Goal: Task Accomplishment & Management: Manage account settings

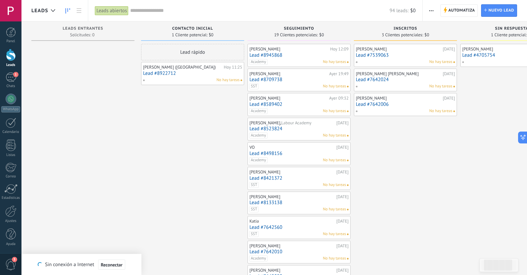
scroll to position [10, 0]
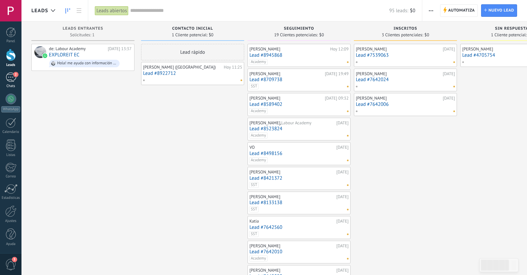
click at [12, 77] on div "2" at bounding box center [11, 78] width 11 height 10
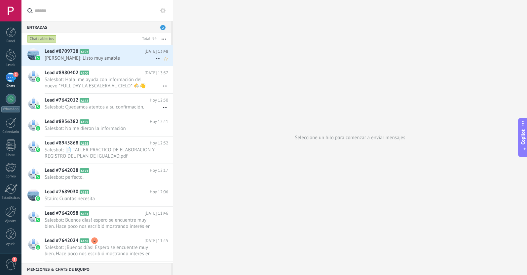
click at [104, 53] on h2 "Lead #8709738 A197" at bounding box center [95, 51] width 100 height 7
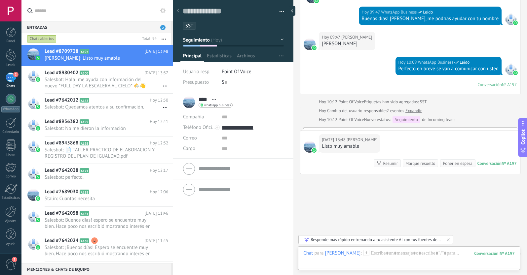
scroll to position [239, 0]
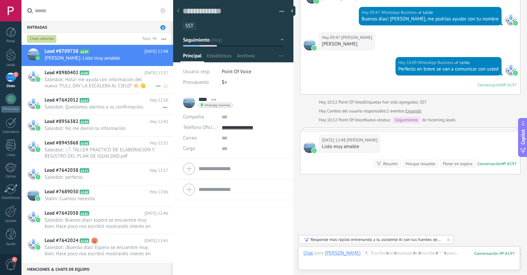
click at [107, 83] on span "Salesbot: Hola! me ayuda con información del nuevo *FULL DAY LA ESCALERA AL CIE…" at bounding box center [100, 83] width 111 height 13
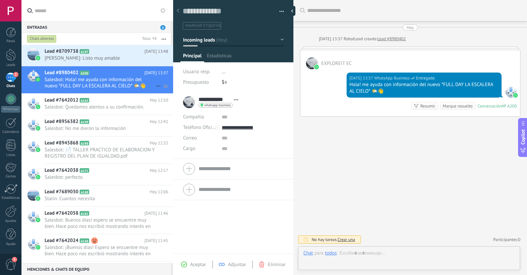
scroll to position [10, 0]
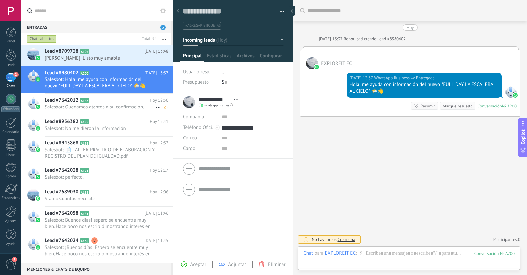
click at [97, 105] on span "Salesbot: Quedamos atentos a su confirmación." at bounding box center [100, 107] width 111 height 6
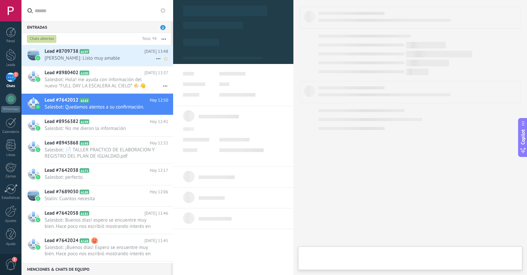
type textarea "**********"
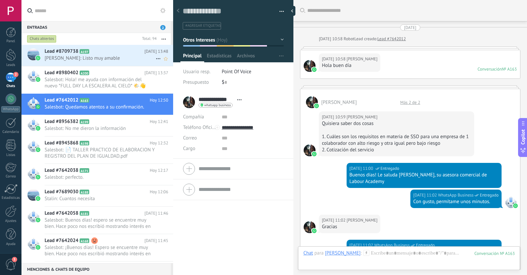
scroll to position [418, 0]
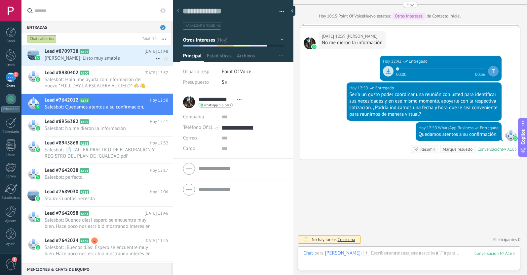
click at [154, 59] on icon at bounding box center [158, 59] width 8 height 8
click at [159, 63] on use at bounding box center [160, 62] width 5 height 3
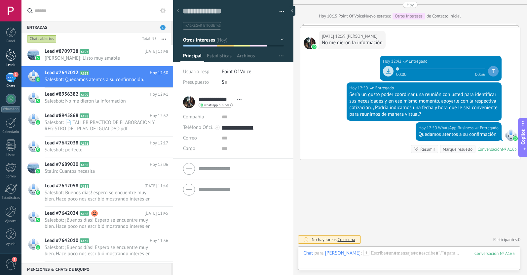
click at [13, 55] on div at bounding box center [11, 55] width 10 height 12
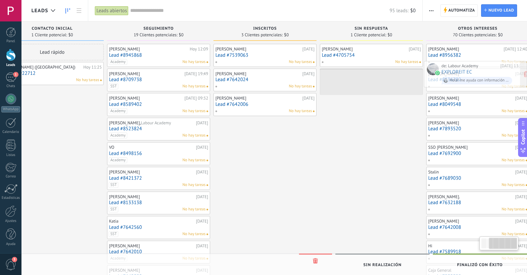
scroll to position [0, 153]
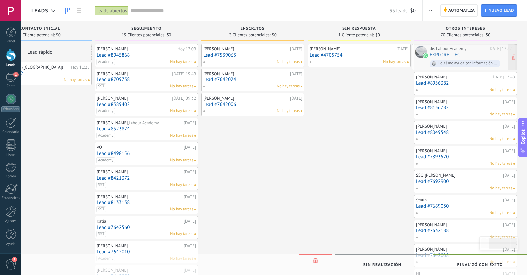
drag, startPoint x: 87, startPoint y: 56, endPoint x: 468, endPoint y: 56, distance: 380.5
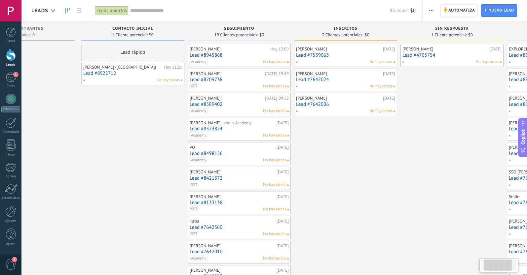
scroll to position [0, 58]
